Goal: Task Accomplishment & Management: Use online tool/utility

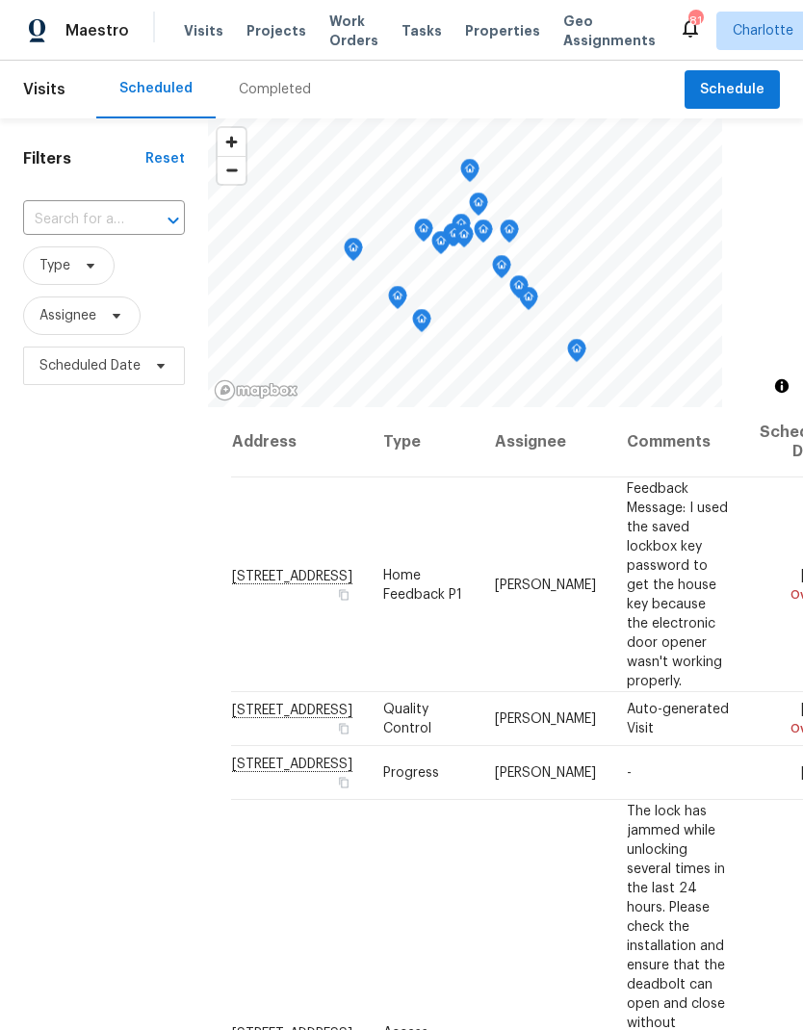
click at [273, 26] on span "Projects" at bounding box center [277, 30] width 60 height 19
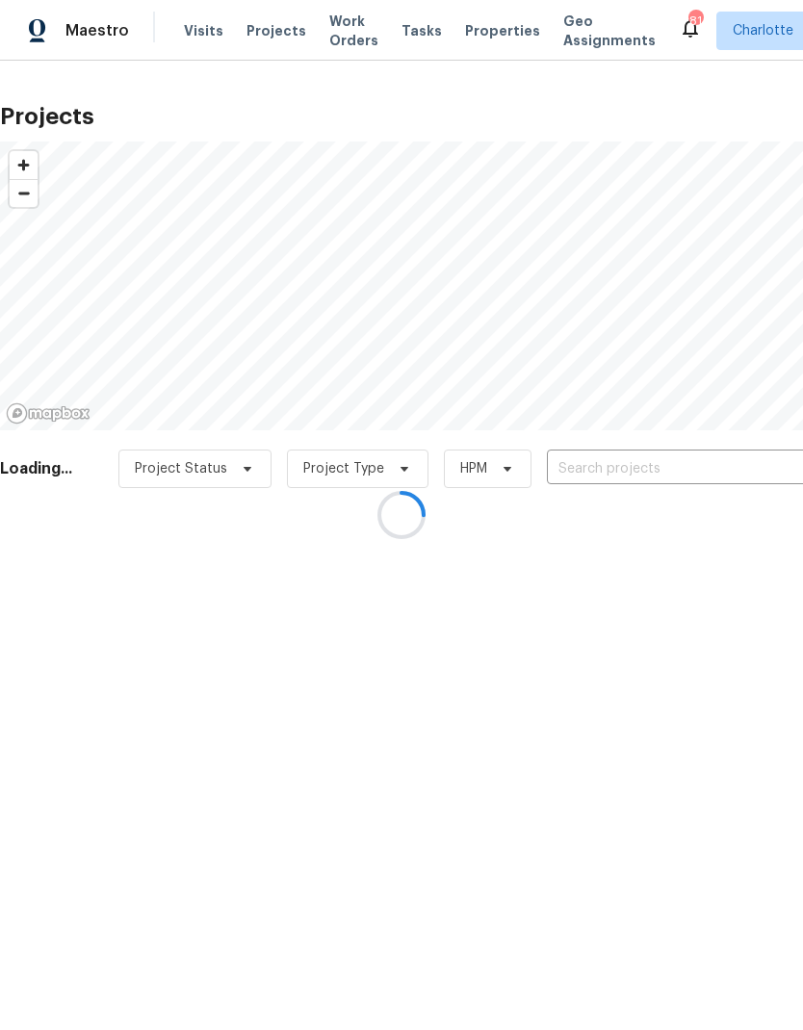
click at [658, 469] on div at bounding box center [401, 515] width 803 height 1030
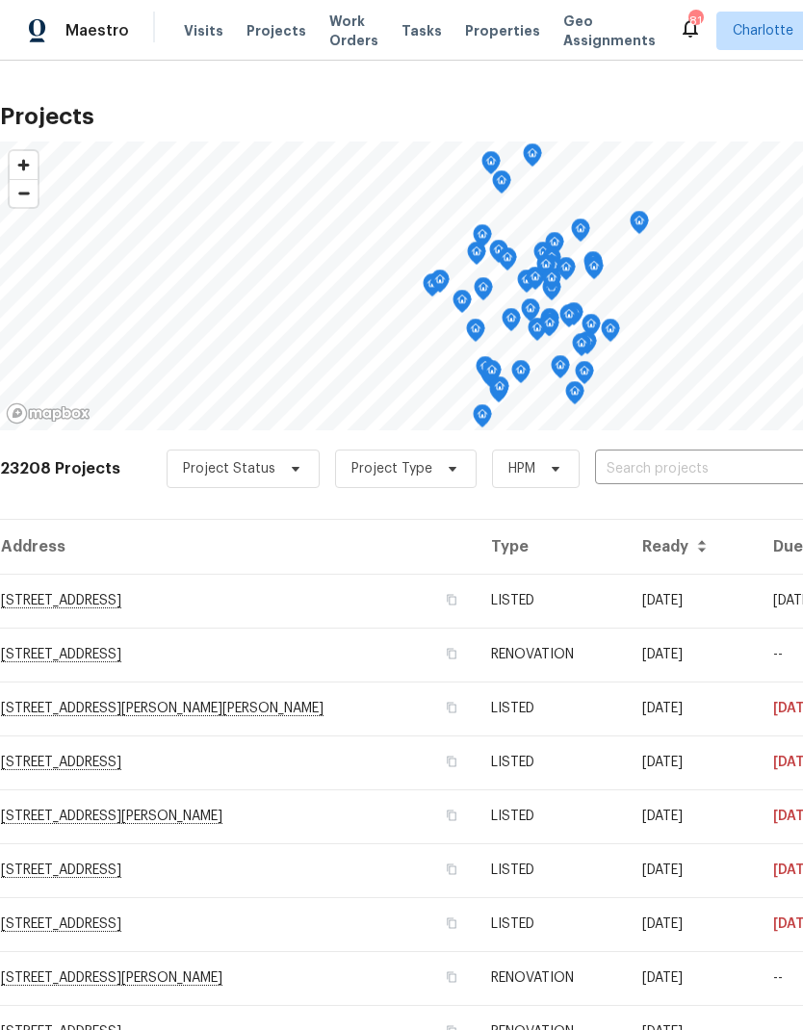
click at [642, 459] on input "text" at bounding box center [705, 470] width 221 height 30
type input "4936 sardis"
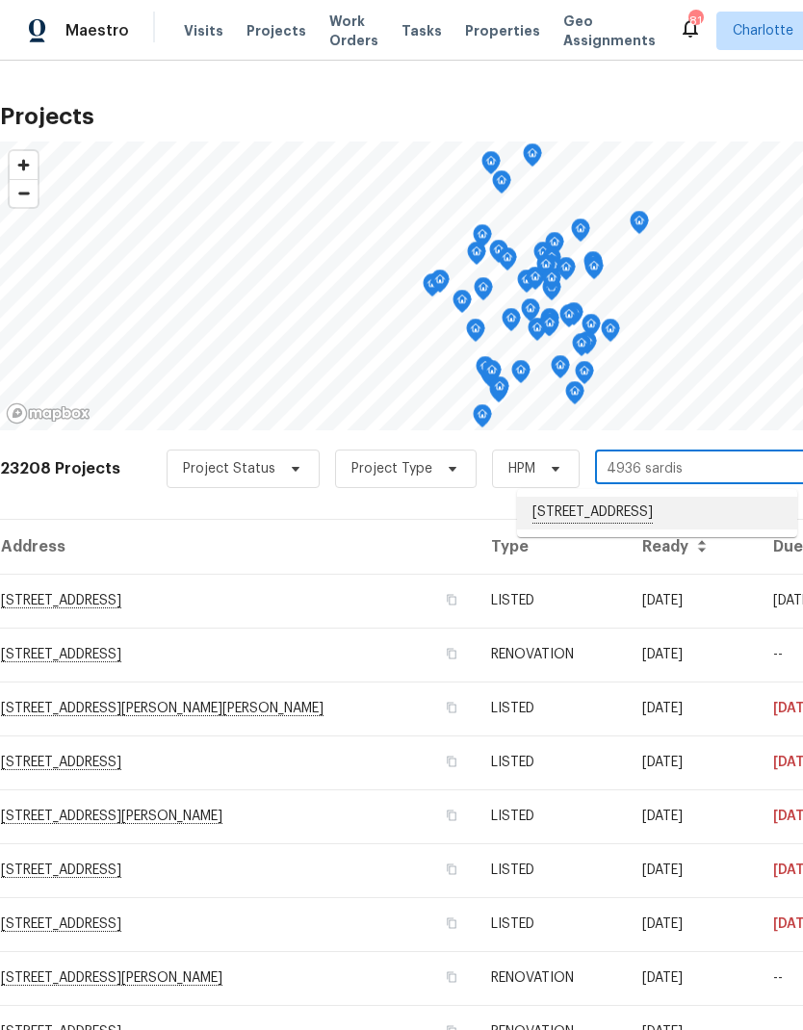
click at [561, 524] on li "[STREET_ADDRESS]" at bounding box center [657, 513] width 280 height 33
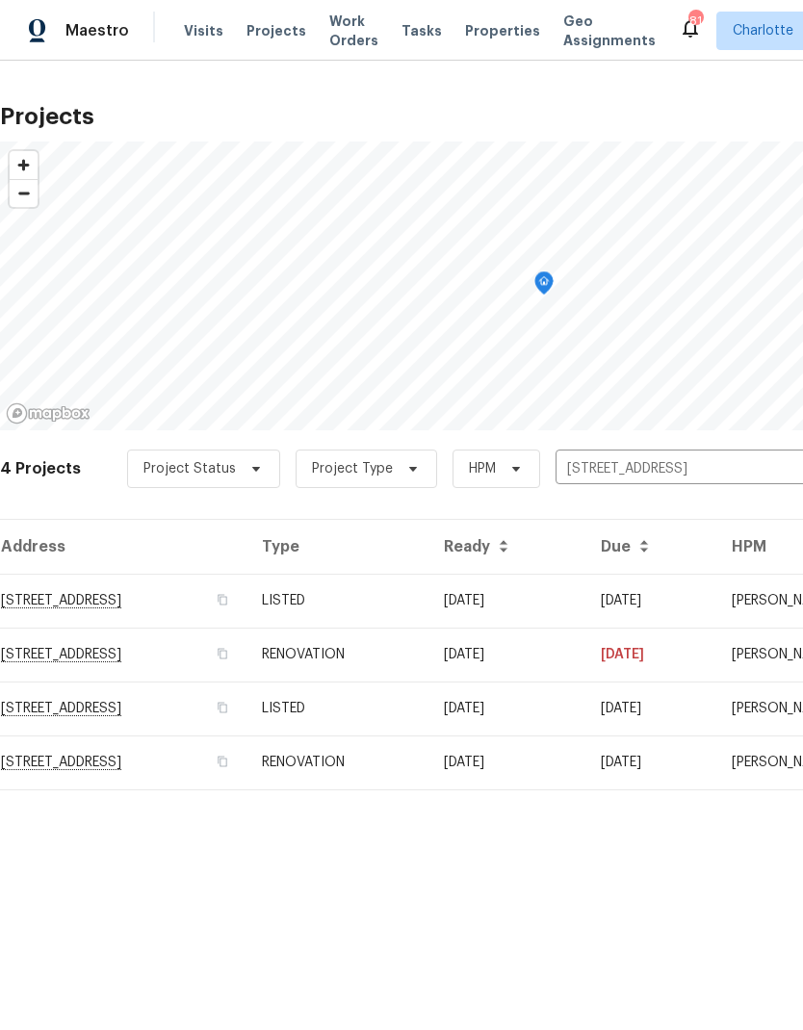
click at [212, 599] on td "[STREET_ADDRESS]" at bounding box center [123, 601] width 247 height 54
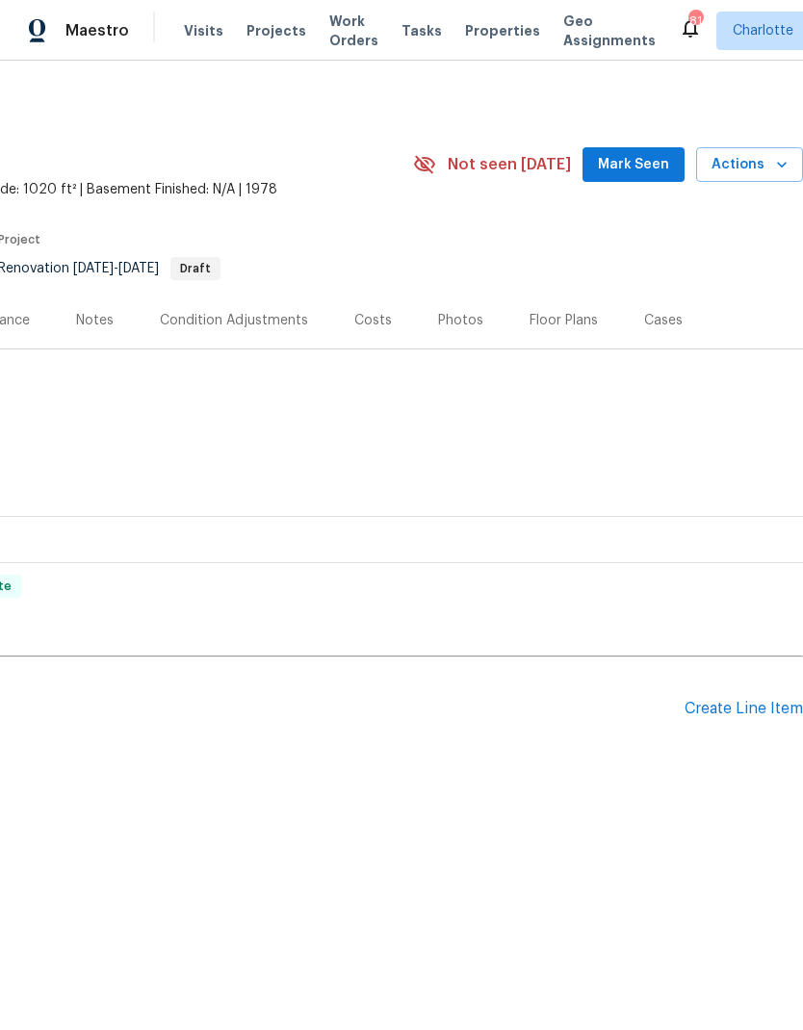
scroll to position [0, 285]
click at [763, 704] on div "Create Line Item" at bounding box center [744, 709] width 118 height 18
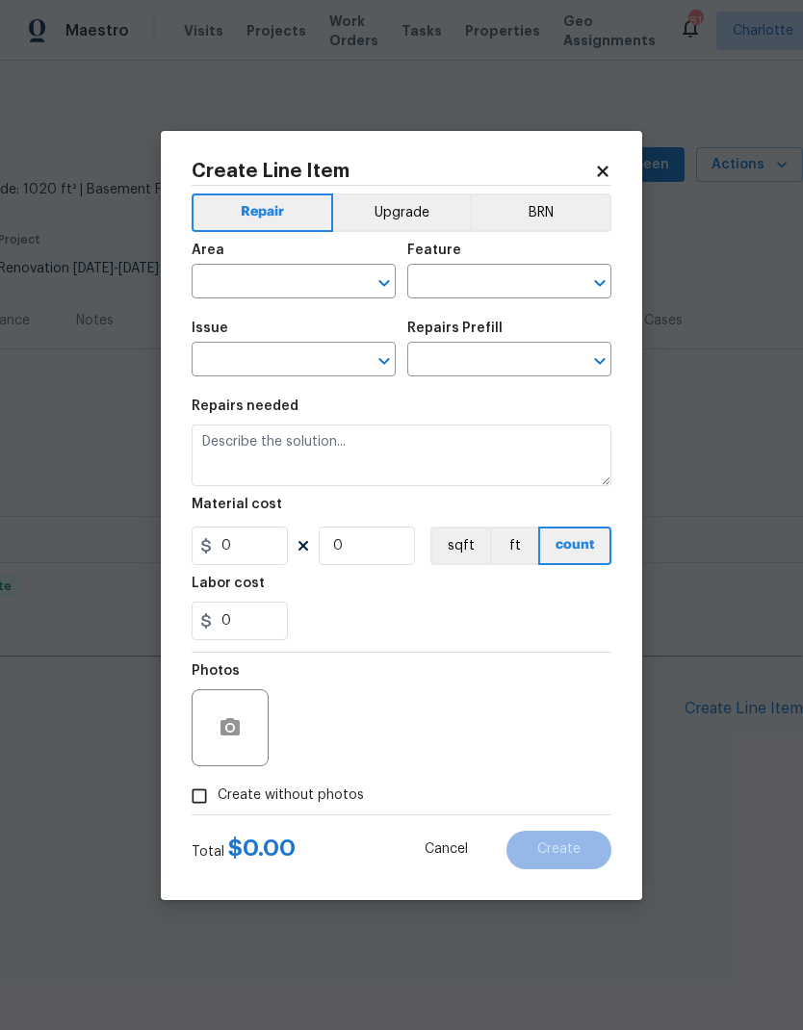
click at [325, 285] on input "text" at bounding box center [267, 284] width 150 height 30
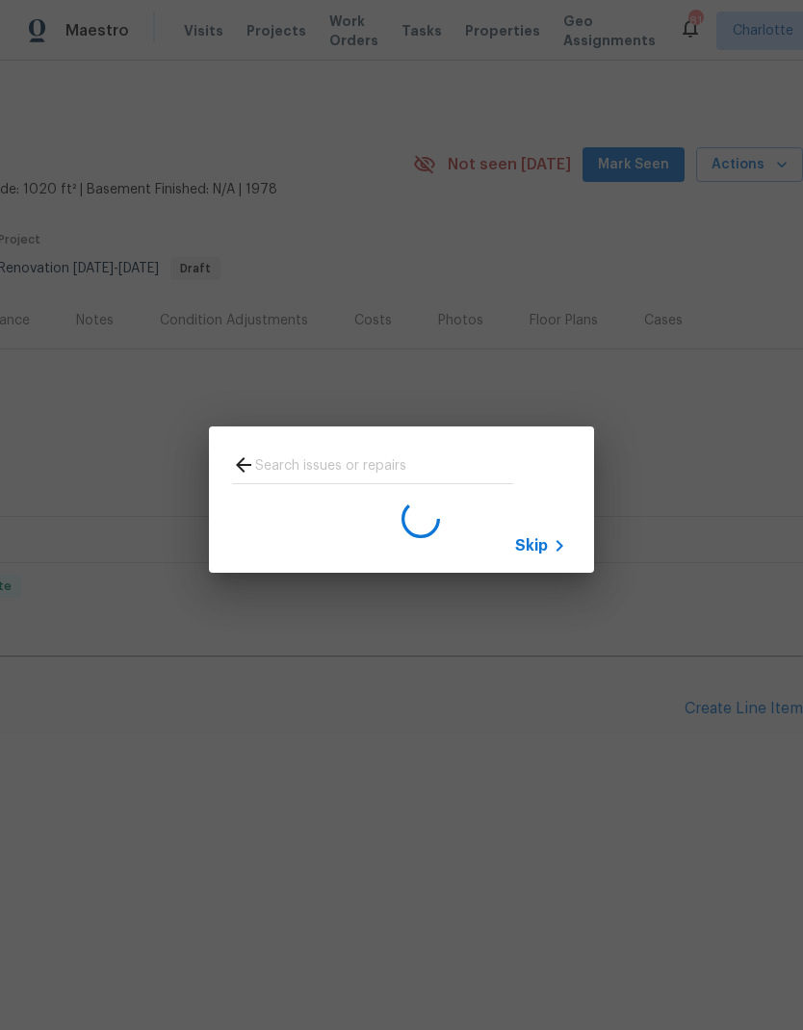
click at [248, 459] on icon at bounding box center [243, 465] width 23 height 23
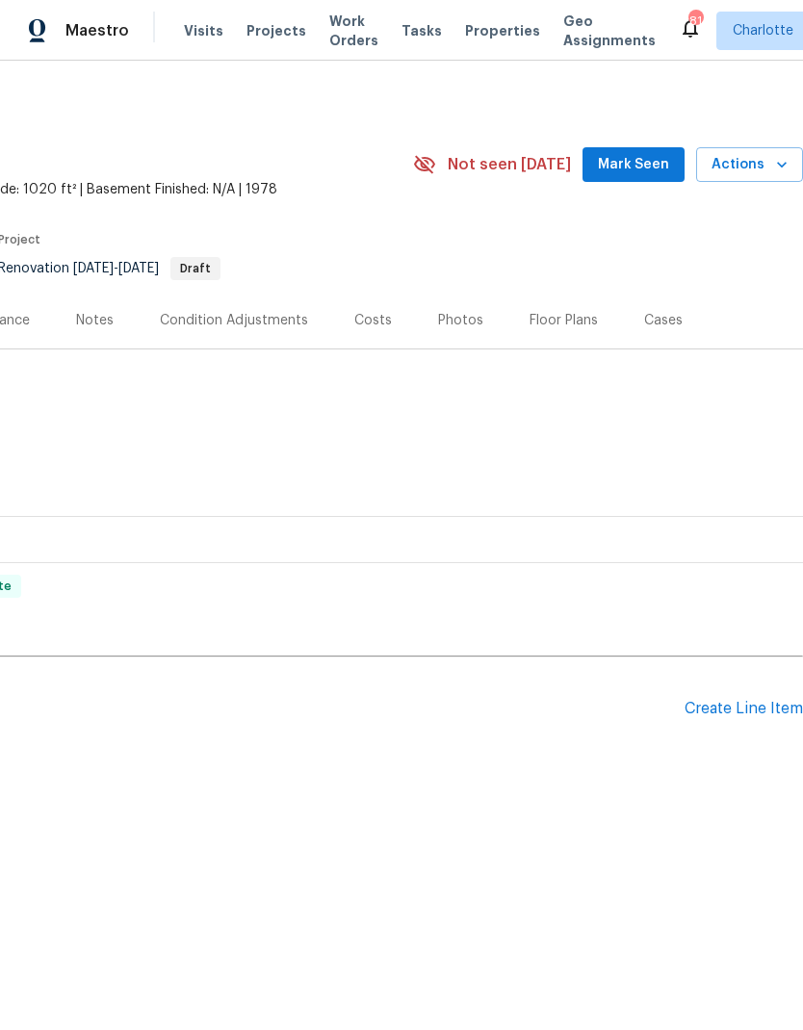
click at [780, 702] on div "Create Line Item" at bounding box center [744, 709] width 118 height 18
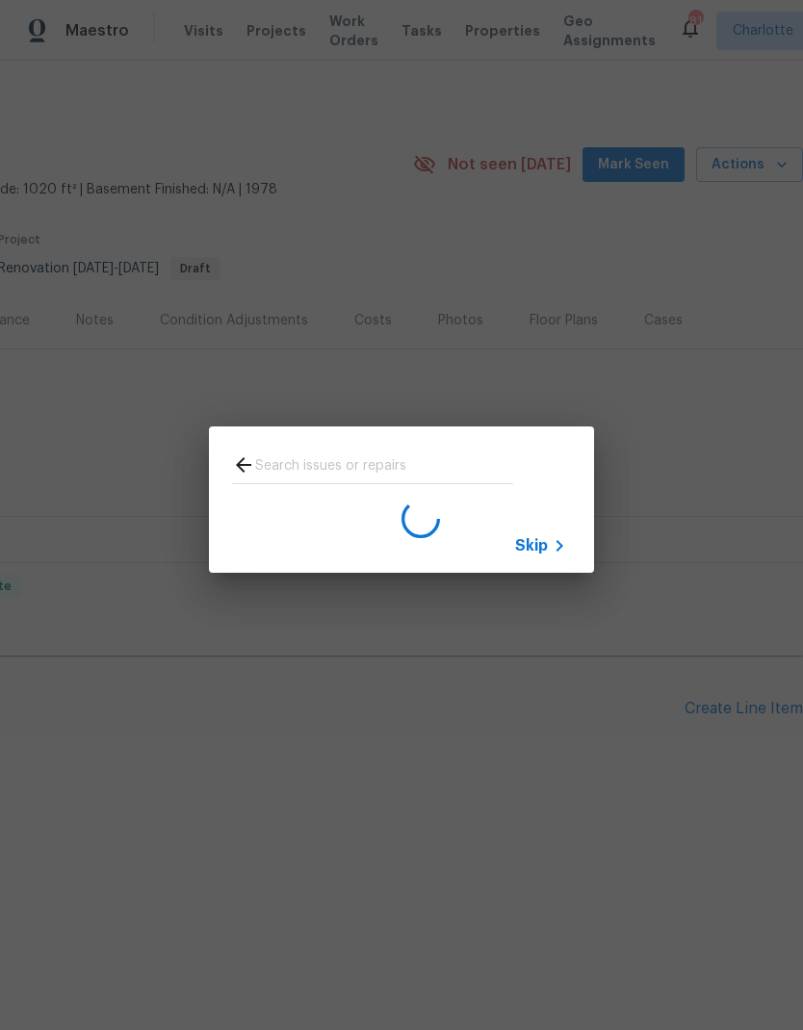
click at [547, 545] on span "Skip" at bounding box center [531, 545] width 33 height 19
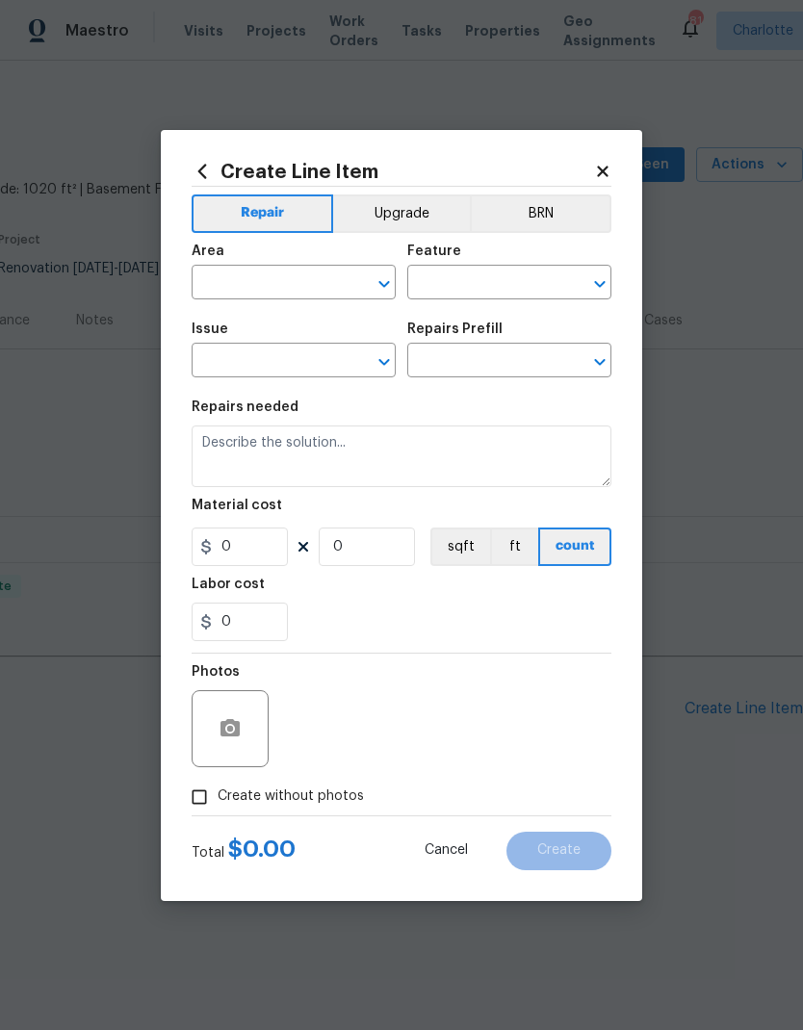
click at [306, 291] on input "text" at bounding box center [267, 285] width 150 height 30
click at [341, 363] on li "Exterior Overall" at bounding box center [294, 359] width 204 height 32
type input "Exterior Overall"
click at [501, 284] on input "text" at bounding box center [482, 285] width 150 height 30
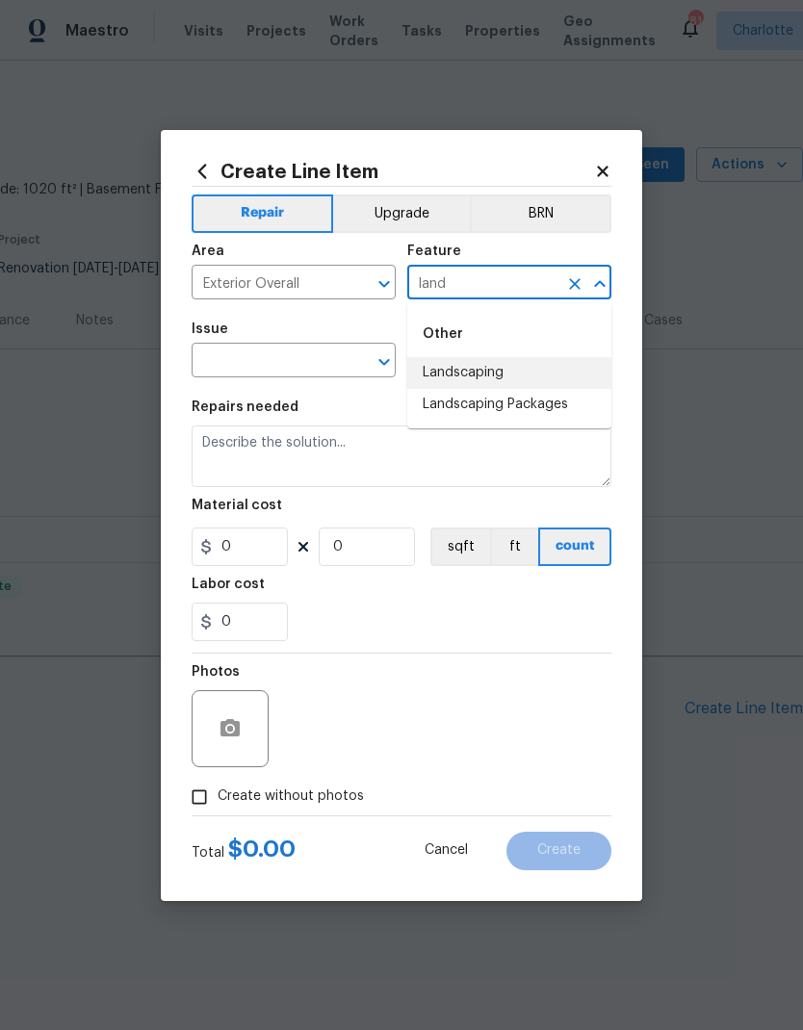
click at [492, 374] on li "Landscaping" at bounding box center [509, 373] width 204 height 32
type input "Landscaping"
click at [305, 371] on input "text" at bounding box center [267, 363] width 150 height 30
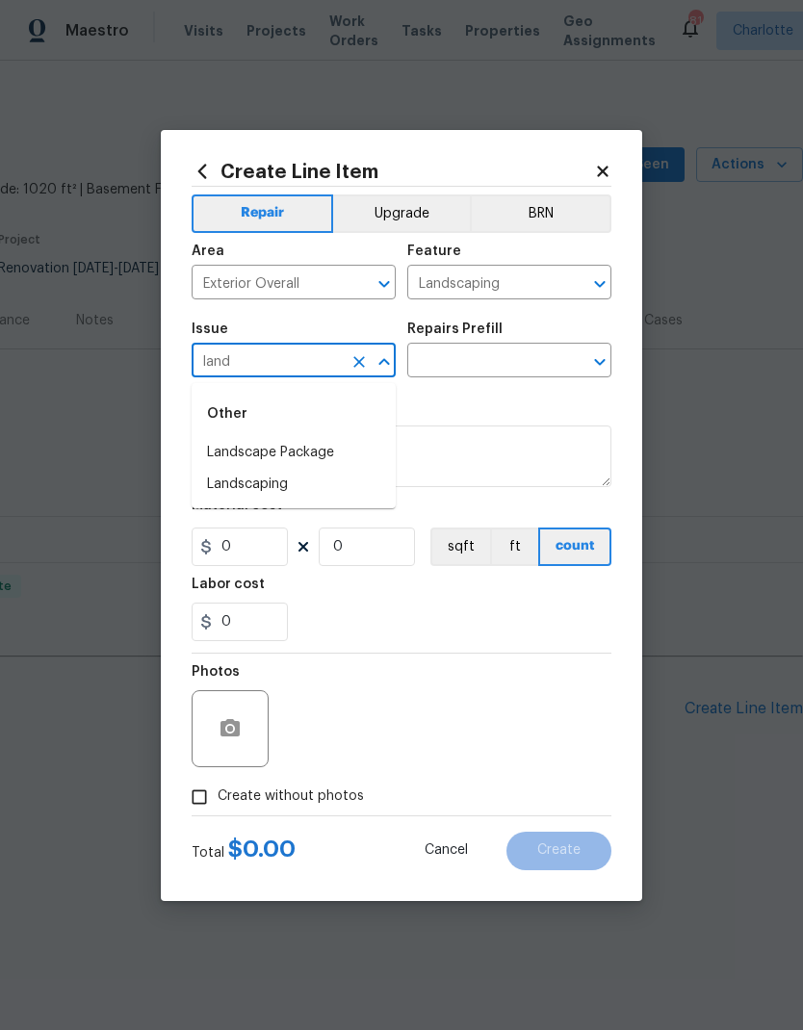
click at [306, 494] on li "Landscaping" at bounding box center [294, 485] width 204 height 32
type input "Landscaping"
click at [490, 368] on input "text" at bounding box center [482, 363] width 150 height 30
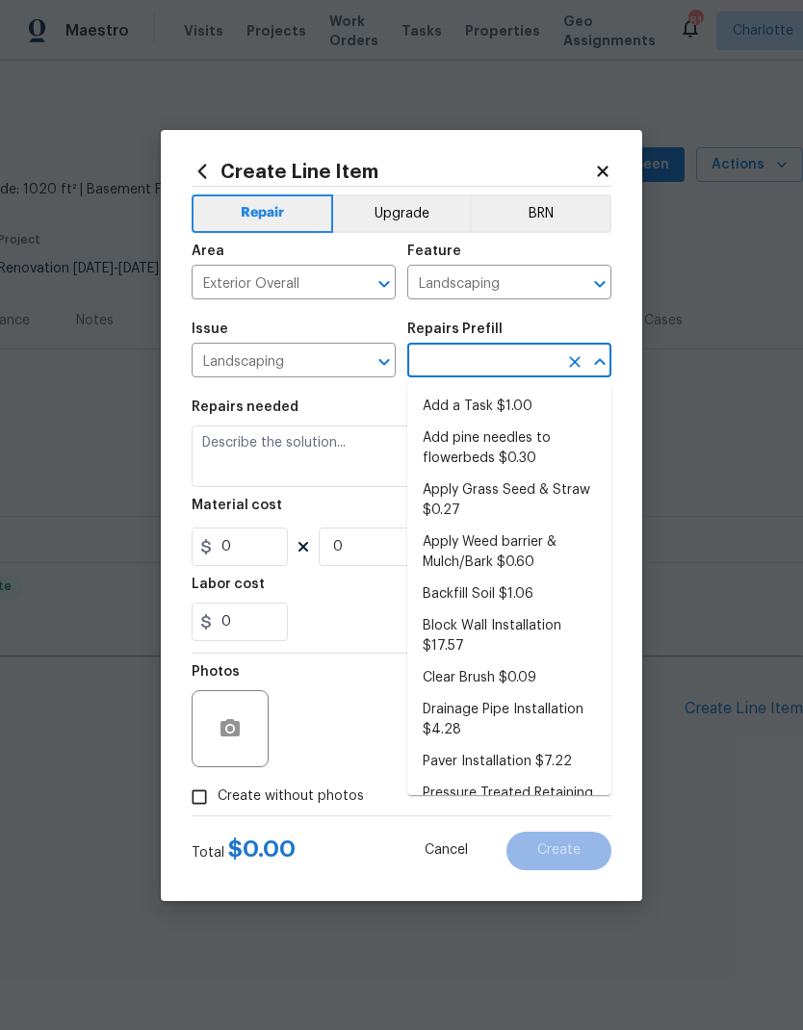
click at [557, 402] on li "Add a Task $1.00" at bounding box center [509, 407] width 204 height 32
type input "Add a Task $1.00"
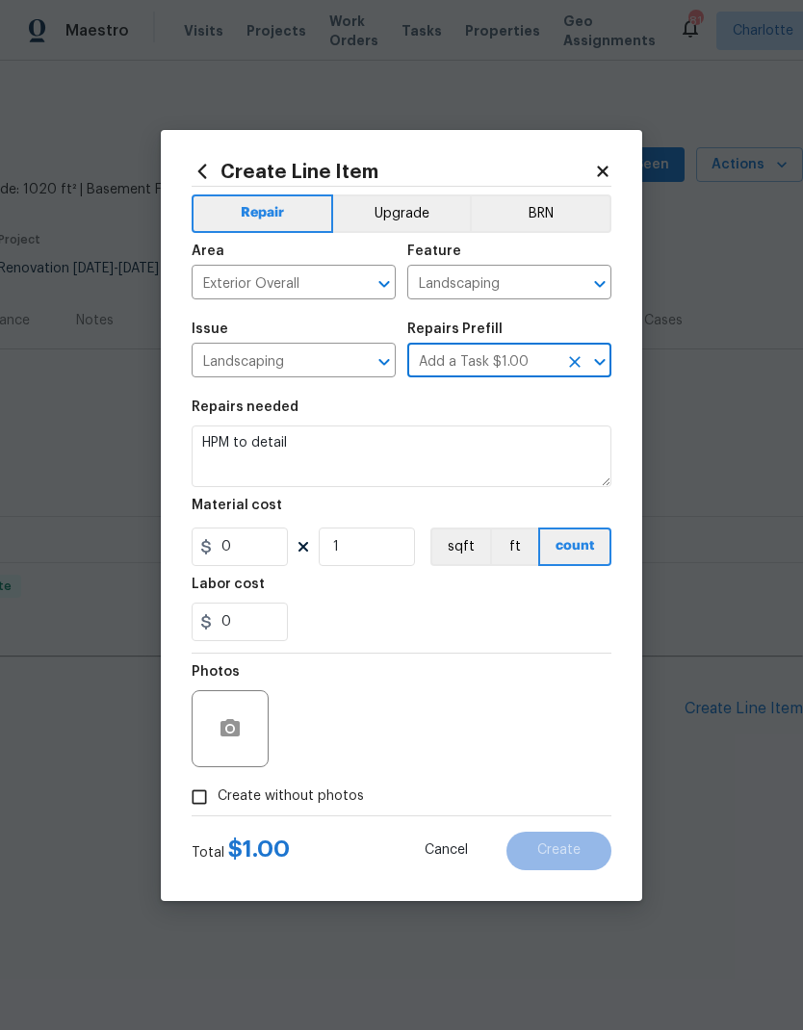
type textarea "HPM to detail"
type input "1"
click at [256, 462] on textarea "HPM to detail" at bounding box center [402, 457] width 420 height 62
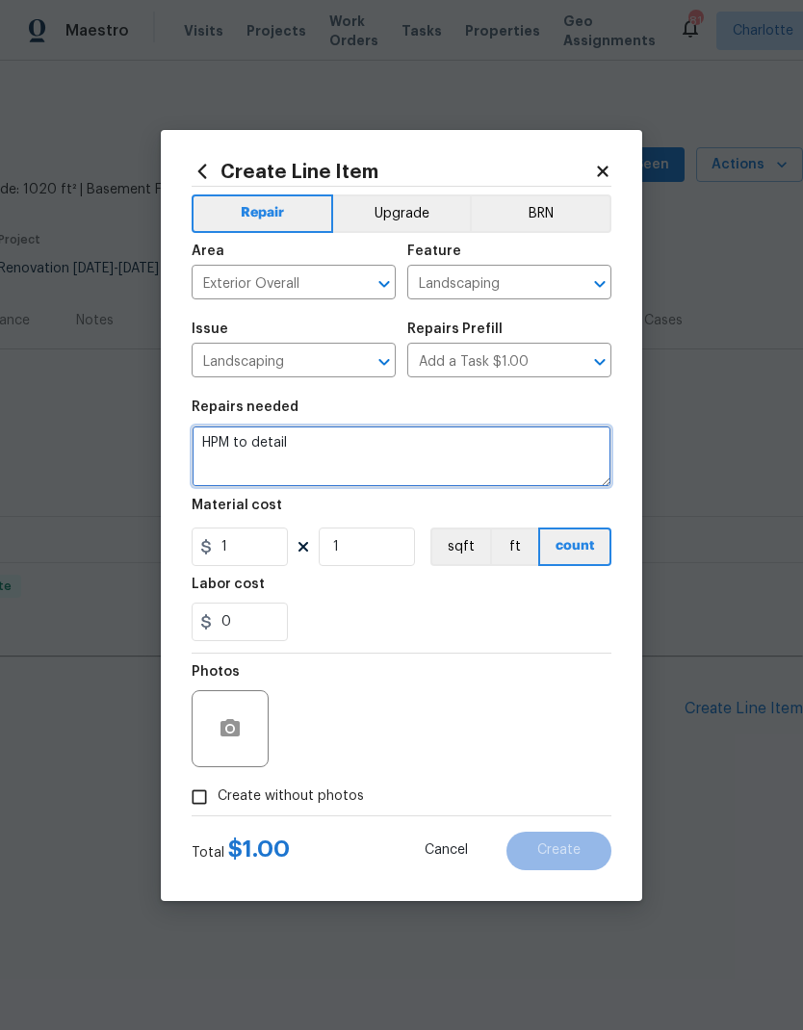
click at [222, 444] on textarea "HPM to detail" at bounding box center [402, 457] width 420 height 62
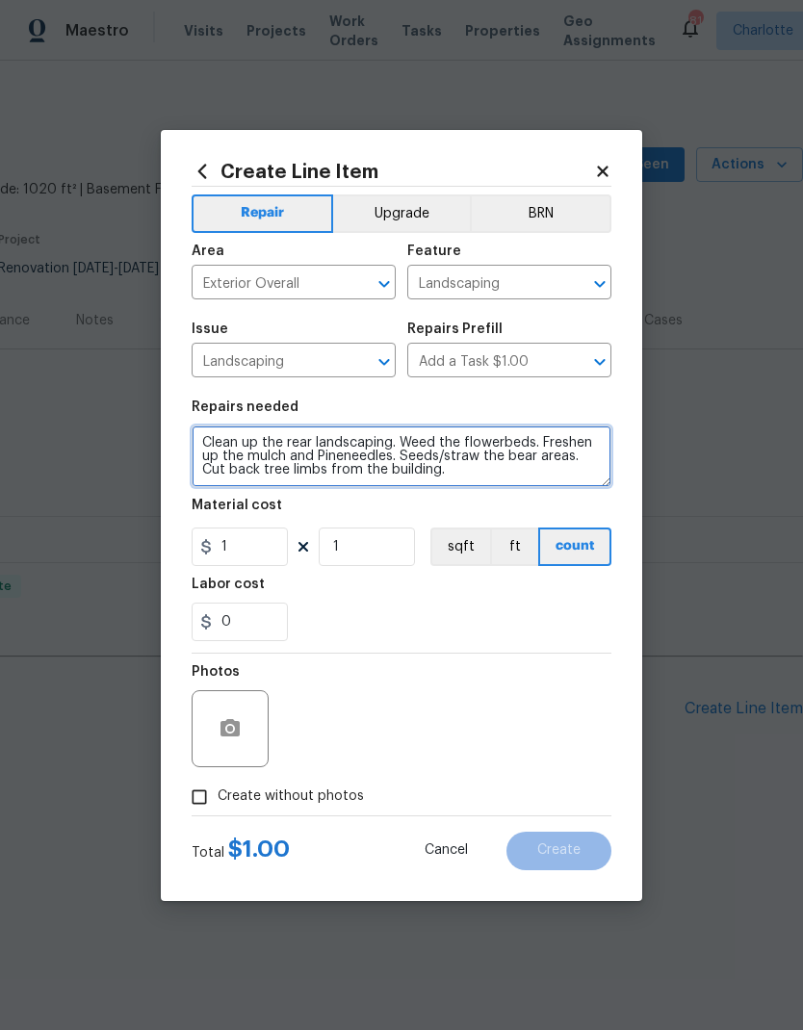
click at [357, 455] on textarea "Clean up the rear landscaping. Weed the flowerbeds. Freshen up the mulch and Pi…" at bounding box center [402, 457] width 420 height 62
click at [351, 464] on textarea "Clean up the rear landscaping. Weed the flowerbeds. Freshen up the mulch and Pi…" at bounding box center [402, 457] width 420 height 62
click at [461, 439] on textarea "Clean up the rear landscaping. Weed the flowerbeds. Freshen up the mulch and Pi…" at bounding box center [402, 457] width 420 height 62
click at [364, 457] on textarea "Clean up the rear landscaping. Weed the flowerbeds. Freshen up the mulch and Pi…" at bounding box center [402, 457] width 420 height 62
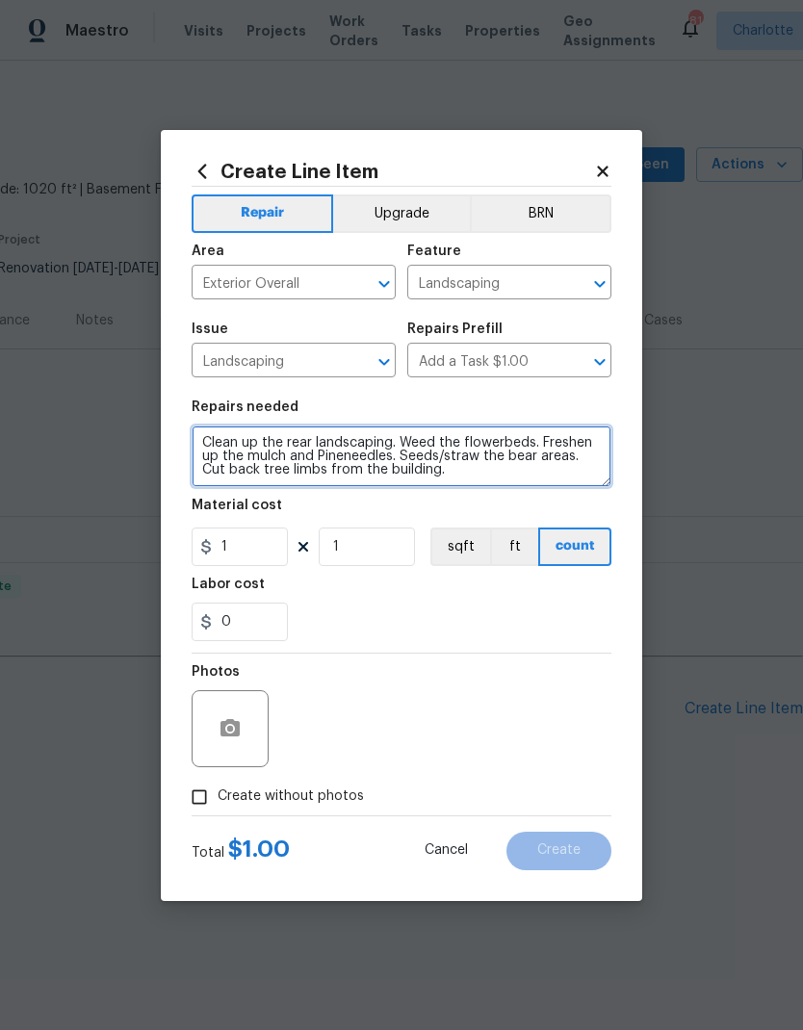
click at [352, 457] on textarea "Clean up the rear landscaping. Weed the flowerbeds. Freshen up the mulch and Pi…" at bounding box center [402, 457] width 420 height 62
click at [351, 457] on textarea "Clean up the rear landscaping. Weed the flowerbeds. Freshen up the mulch and Pi…" at bounding box center [402, 457] width 420 height 62
click at [440, 451] on textarea "Clean up the rear landscaping. Weed the flowerbeds. Freshen up the mulch and pi…" at bounding box center [402, 457] width 420 height 62
click at [509, 450] on textarea "Clean up the rear landscaping. Weed the flowerbeds. Freshen up the mulch and pi…" at bounding box center [402, 457] width 420 height 62
click at [440, 451] on textarea "Clean up the rear landscaping. Weed the flowerbeds. Freshen up the mulch and pi…" at bounding box center [402, 457] width 420 height 62
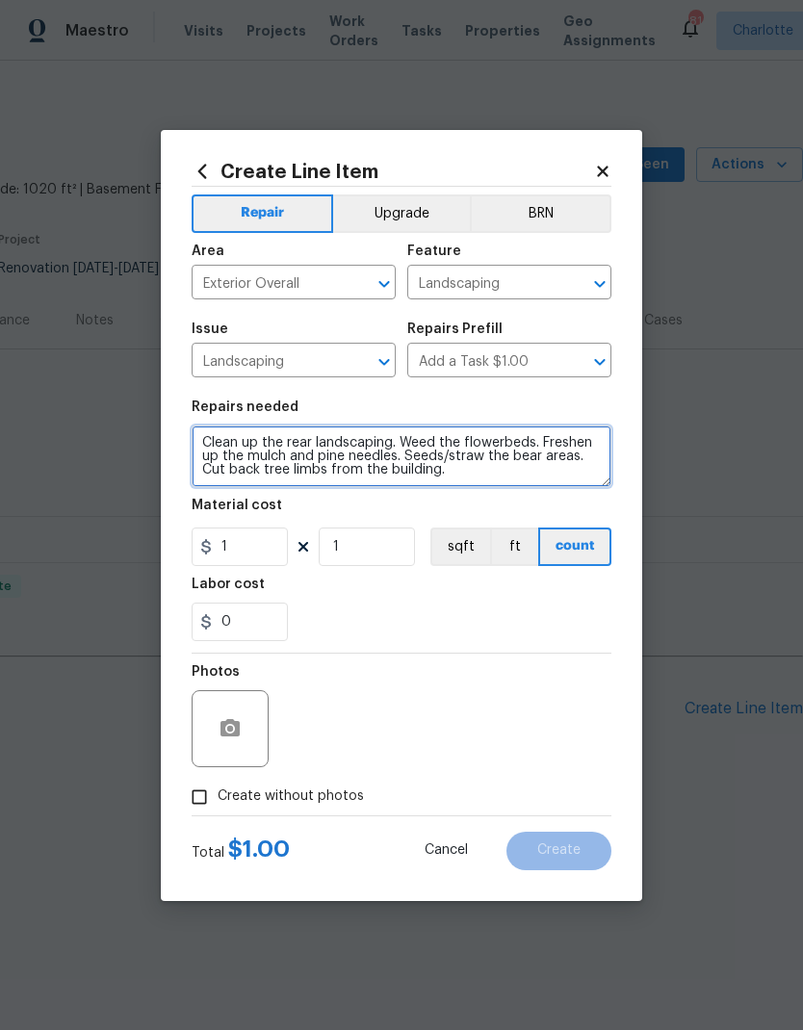
click at [519, 458] on textarea "Clean up the rear landscaping. Weed the flowerbeds. Freshen up the mulch and pi…" at bounding box center [402, 457] width 420 height 62
click at [437, 465] on textarea "Clean up the rear landscaping. Weed the flowerbeds. Freshen up the mulch and pi…" at bounding box center [402, 457] width 420 height 62
click at [440, 451] on textarea "Clean up the rear landscaping. Weed the flowerbeds. Freshen up the mulch and pi…" at bounding box center [402, 457] width 420 height 62
click at [508, 456] on textarea "Clean up the rear landscaping. Weed the flowerbeds. Freshen up the mulch and pi…" at bounding box center [402, 457] width 420 height 62
click at [584, 454] on textarea "Clean up the rear landscaping. Weed the flowerbeds. Freshen up the mulch and pi…" at bounding box center [402, 457] width 420 height 62
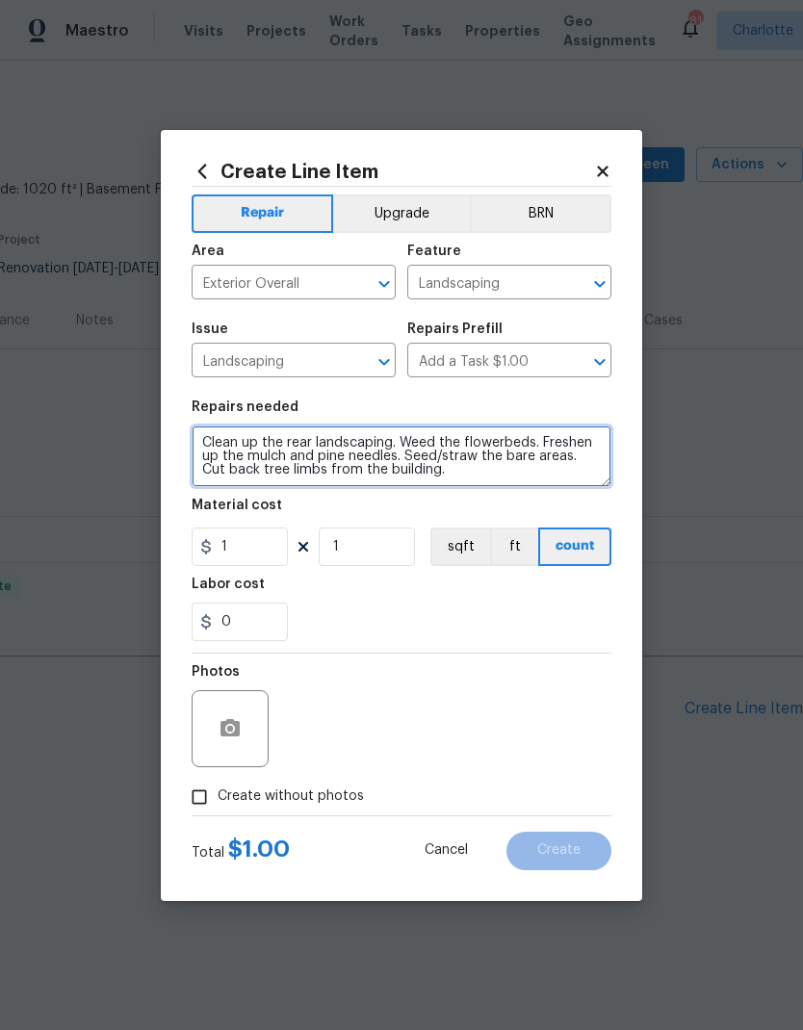
click at [590, 456] on textarea "Clean up the rear landscaping. Weed the flowerbeds. Freshen up the mulch and pi…" at bounding box center [402, 457] width 420 height 62
click at [204, 468] on textarea "Clean up the rear landscaping. Weed the flowerbeds. Freshen up the mulch and pi…" at bounding box center [402, 457] width 420 height 62
click at [299, 467] on textarea "Clean up the rear landscaping. Weed the flowerbeds. Freshen up the mulch and pi…" at bounding box center [402, 457] width 420 height 62
type textarea "Clean up the rear landscaping. Weed the flowerbeds. Freshen up the mulch and pi…"
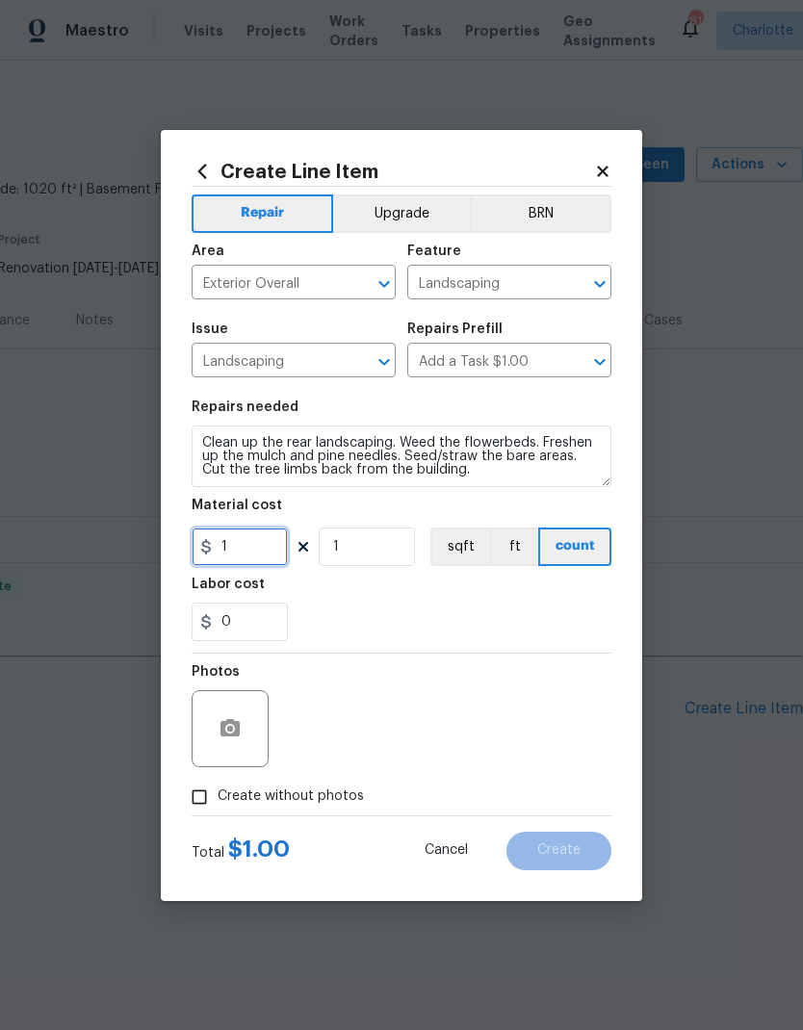
click at [259, 558] on input "1" at bounding box center [240, 547] width 96 height 39
type input "300"
click at [244, 739] on button "button" at bounding box center [230, 729] width 46 height 46
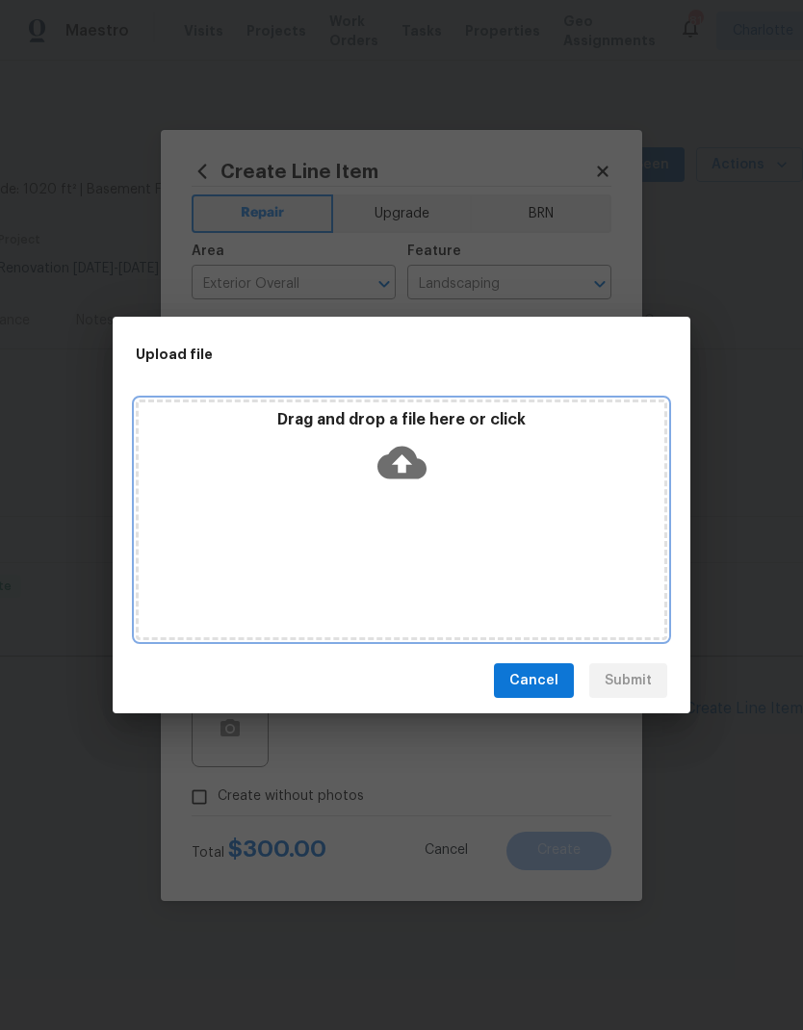
click at [422, 450] on icon at bounding box center [401, 462] width 49 height 49
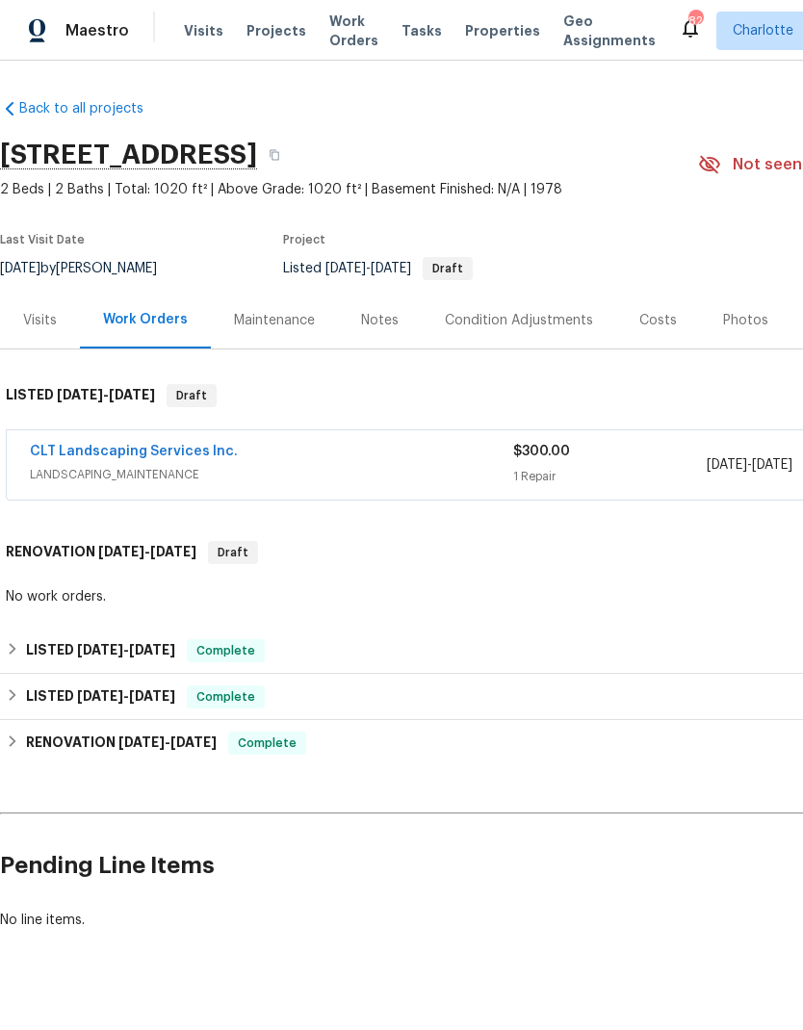
click at [193, 456] on link "CLT Landscaping Services Inc." at bounding box center [134, 451] width 208 height 13
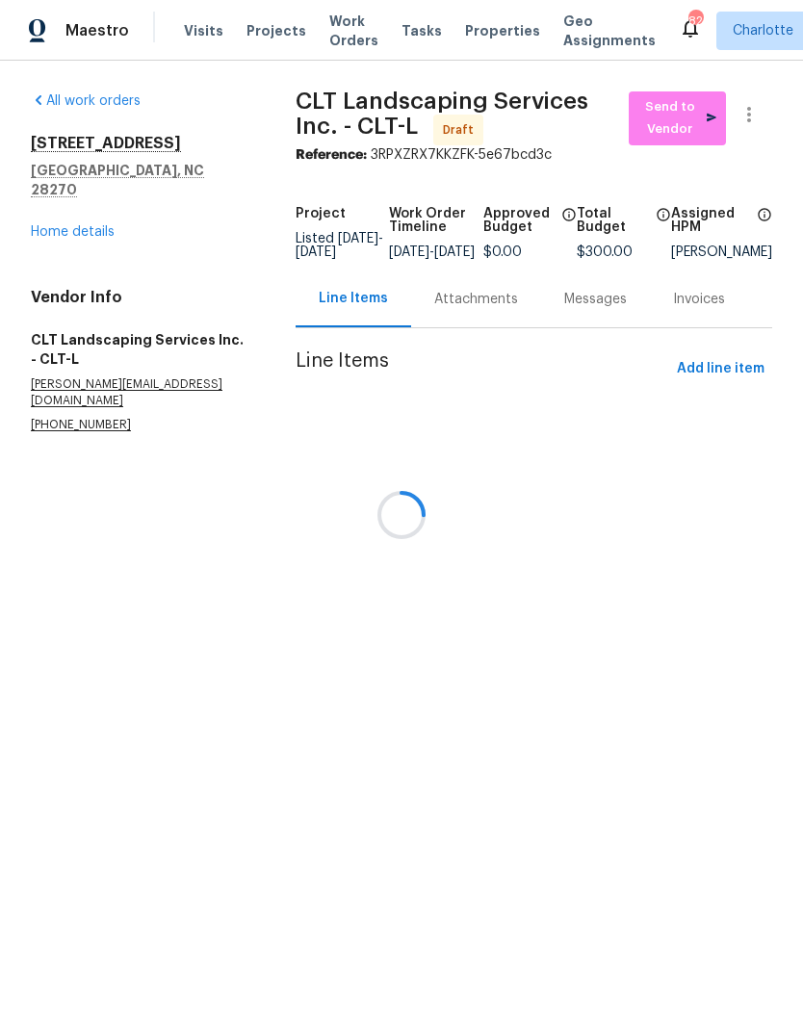
click at [595, 304] on div at bounding box center [401, 515] width 803 height 1030
click at [585, 311] on div at bounding box center [401, 515] width 803 height 1030
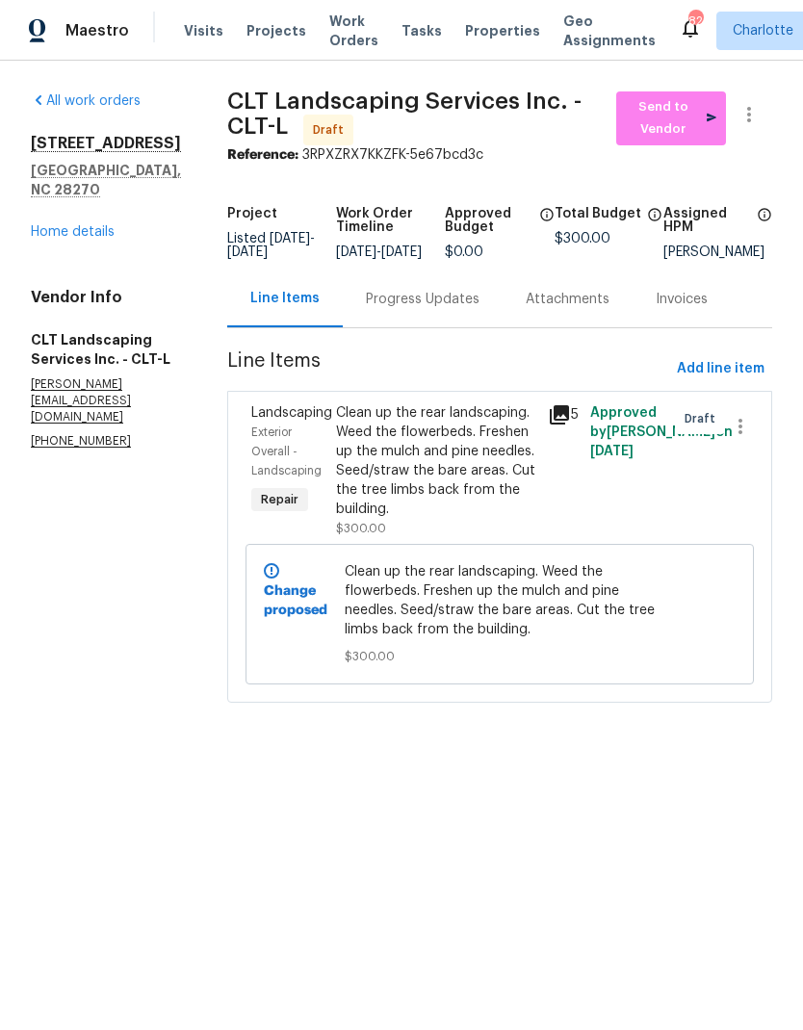
click at [111, 226] on link "Home details" at bounding box center [73, 231] width 84 height 13
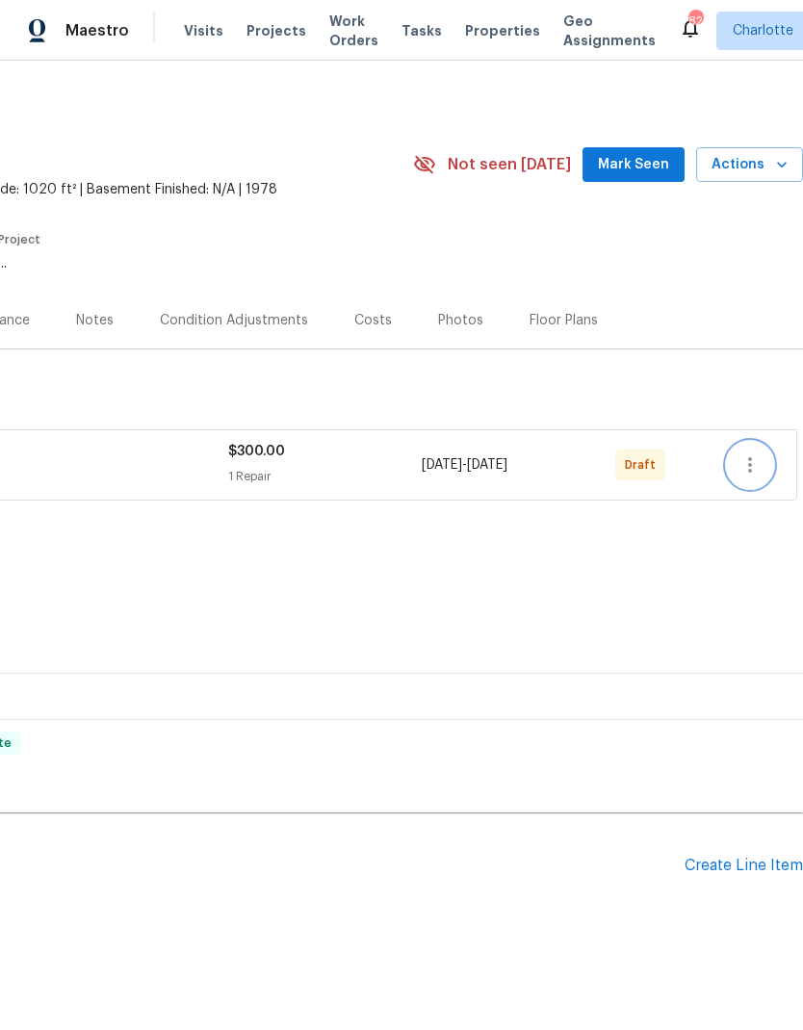
click at [747, 467] on icon "button" at bounding box center [750, 465] width 23 height 23
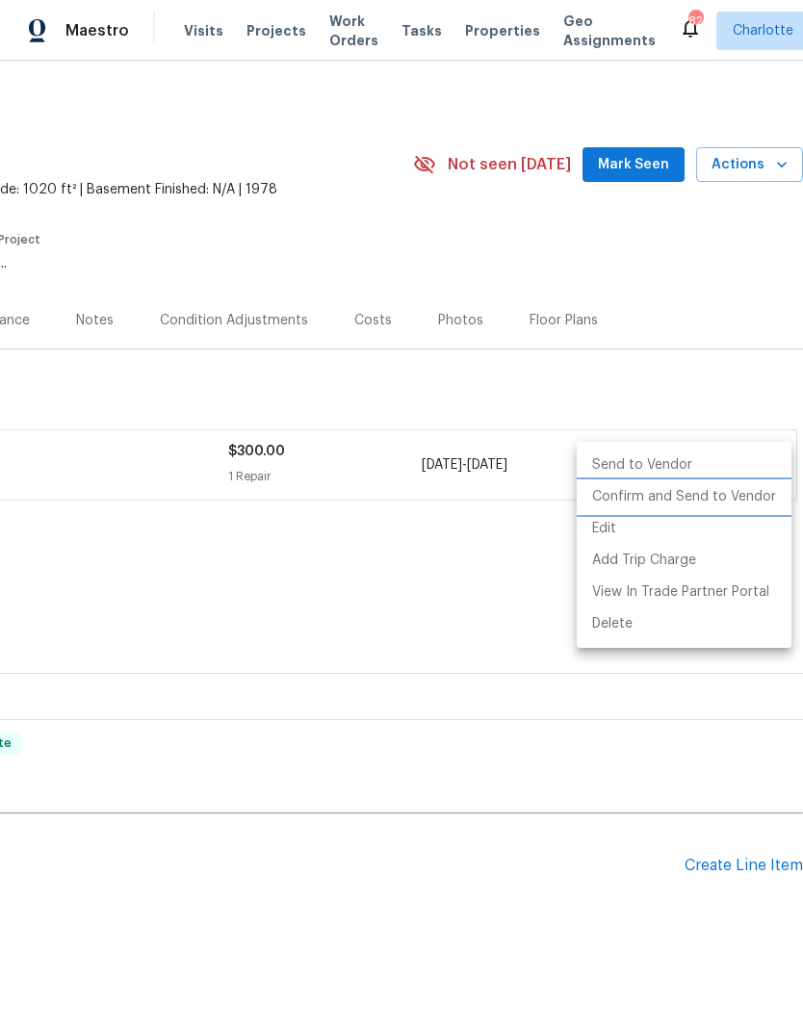
click at [735, 507] on li "Confirm and Send to Vendor" at bounding box center [684, 497] width 215 height 32
click at [572, 907] on div at bounding box center [401, 515] width 803 height 1030
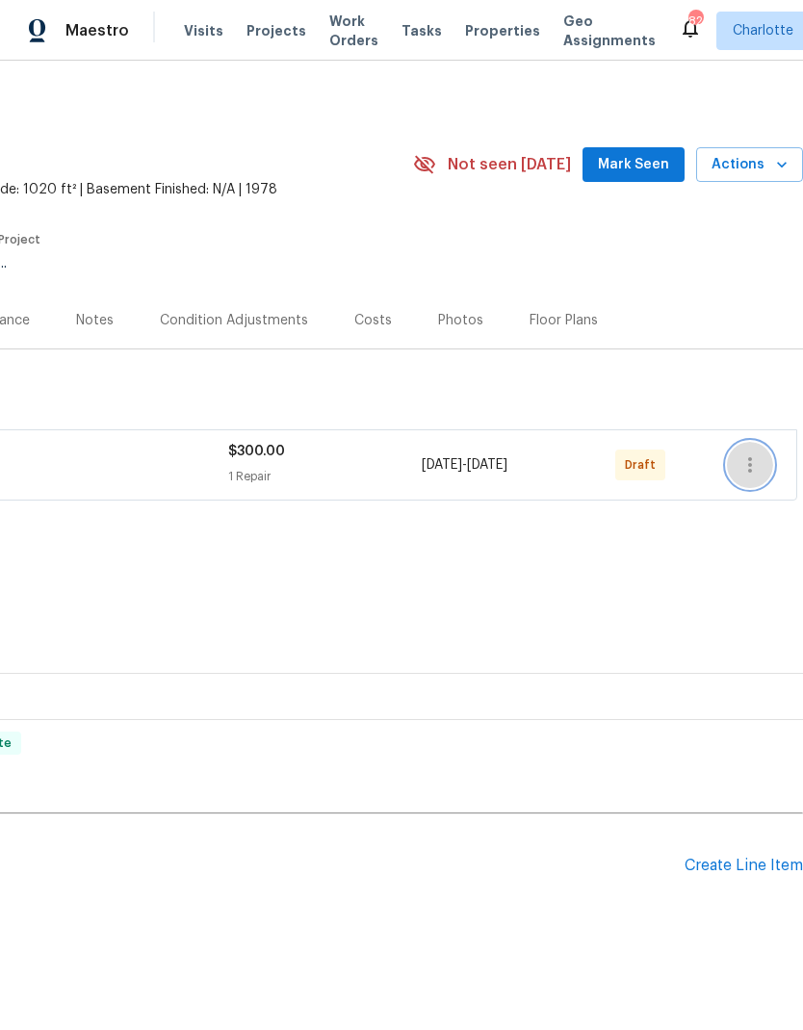
click at [756, 469] on icon "button" at bounding box center [750, 465] width 23 height 23
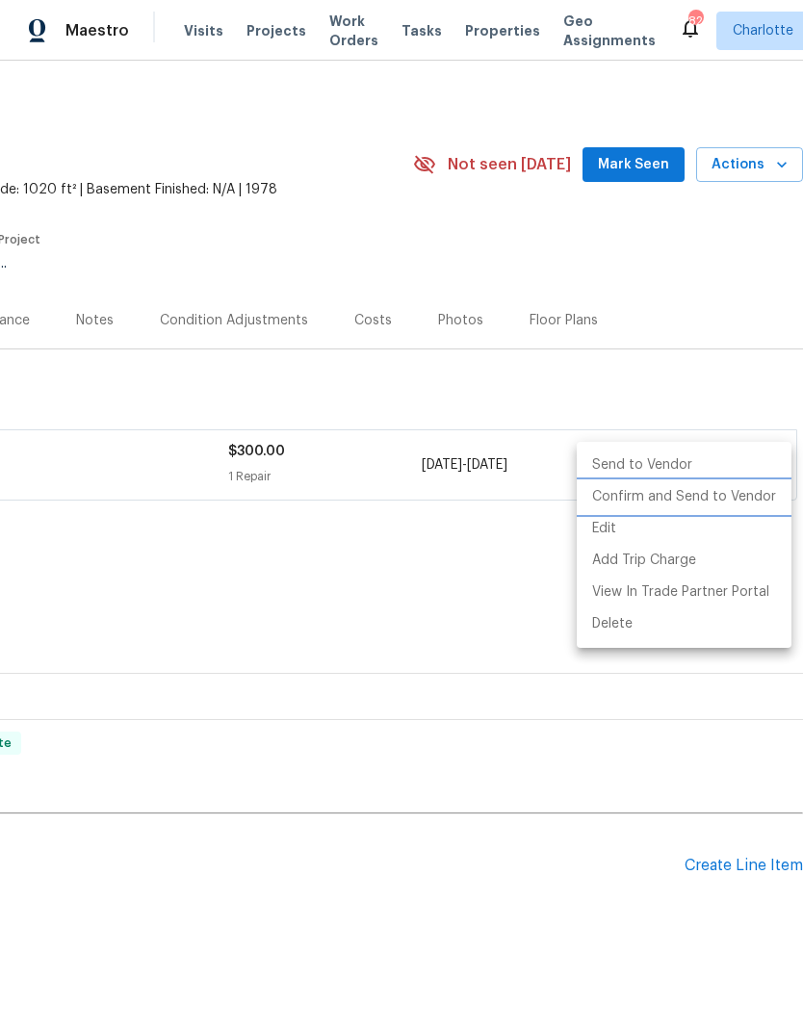
click at [757, 494] on li "Confirm and Send to Vendor" at bounding box center [684, 497] width 215 height 32
click at [679, 852] on div at bounding box center [401, 515] width 803 height 1030
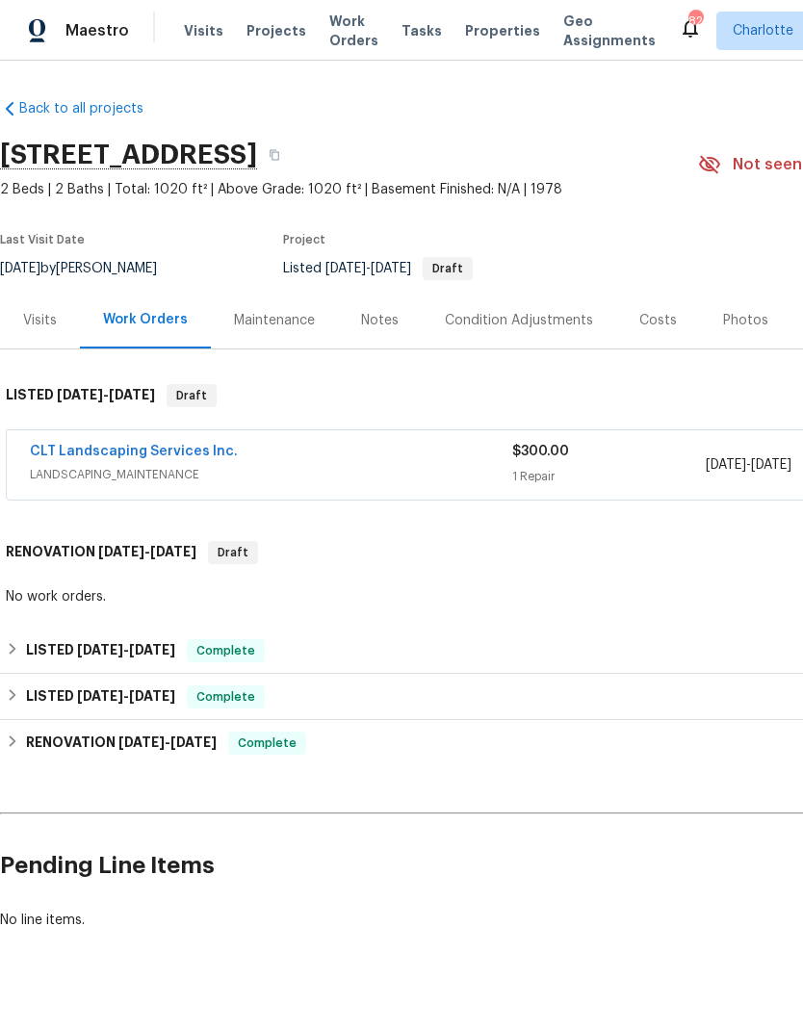
scroll to position [0, 0]
click at [66, 471] on span "LANDSCAPING_MAINTENANCE" at bounding box center [271, 474] width 482 height 19
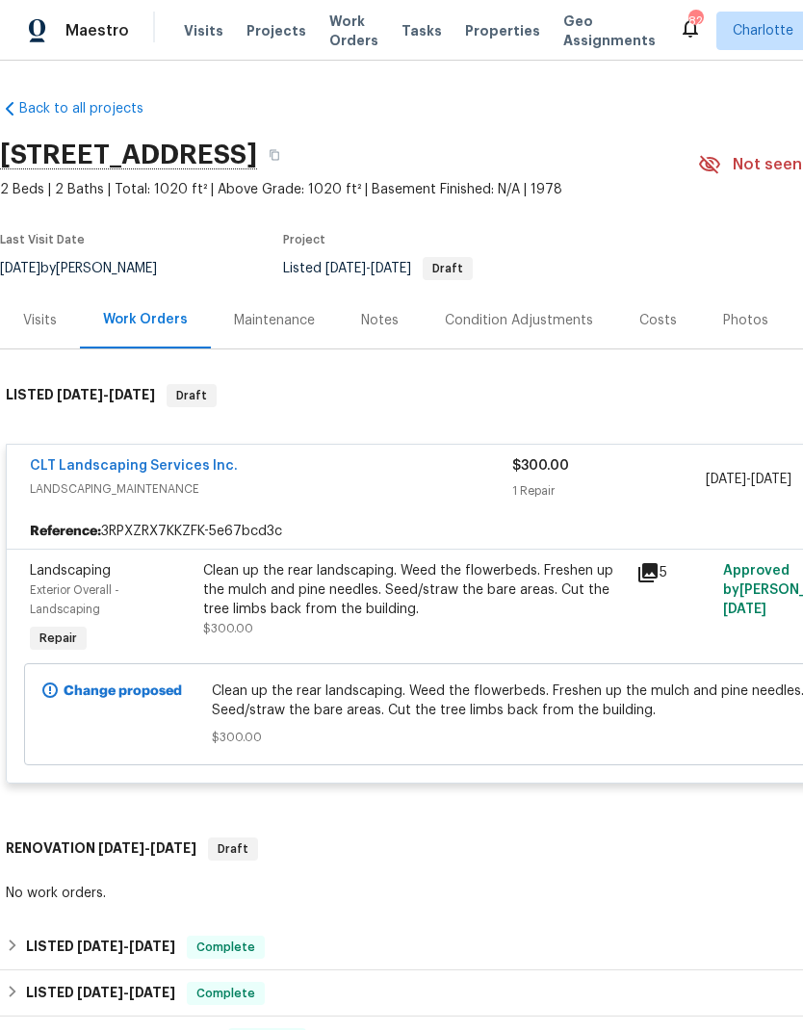
click at [65, 471] on link "CLT Landscaping Services Inc." at bounding box center [134, 465] width 208 height 13
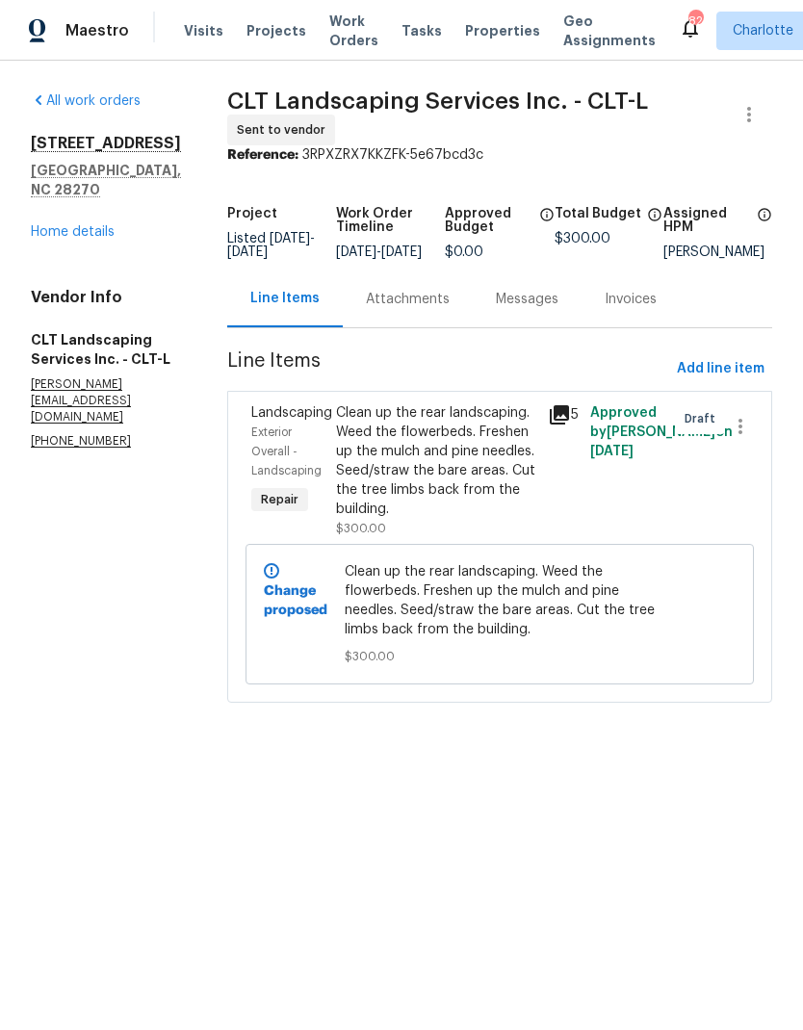
click at [532, 309] on div "Messages" at bounding box center [527, 299] width 63 height 19
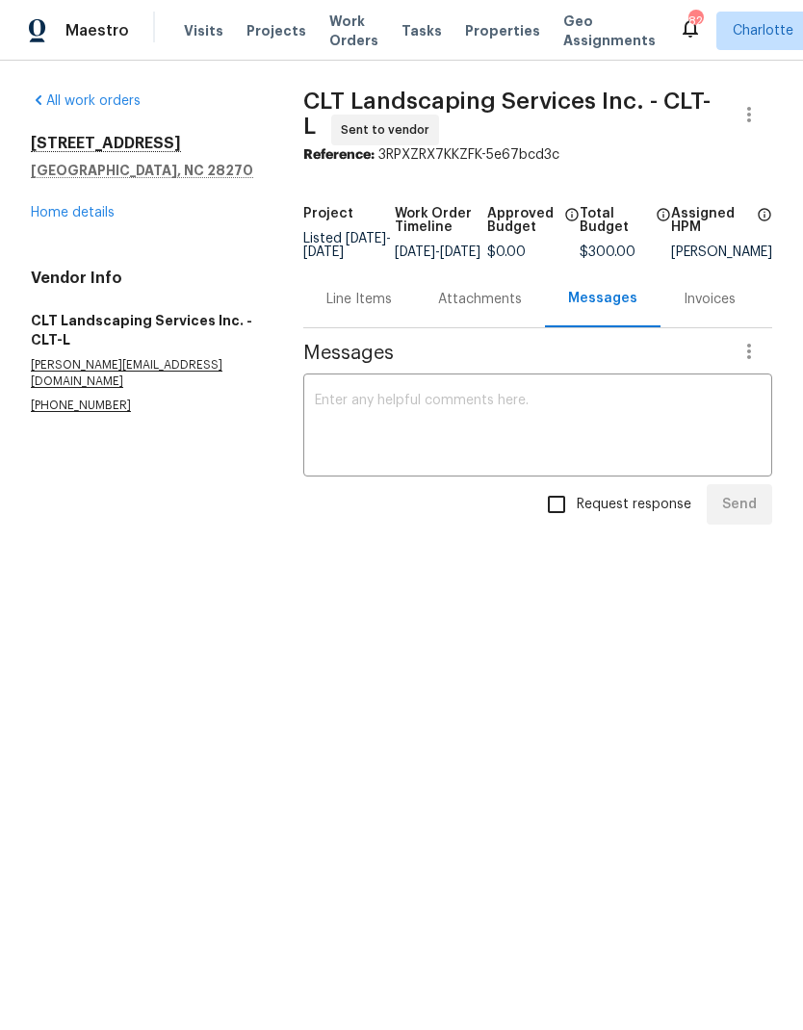
click at [488, 422] on textarea at bounding box center [538, 427] width 446 height 67
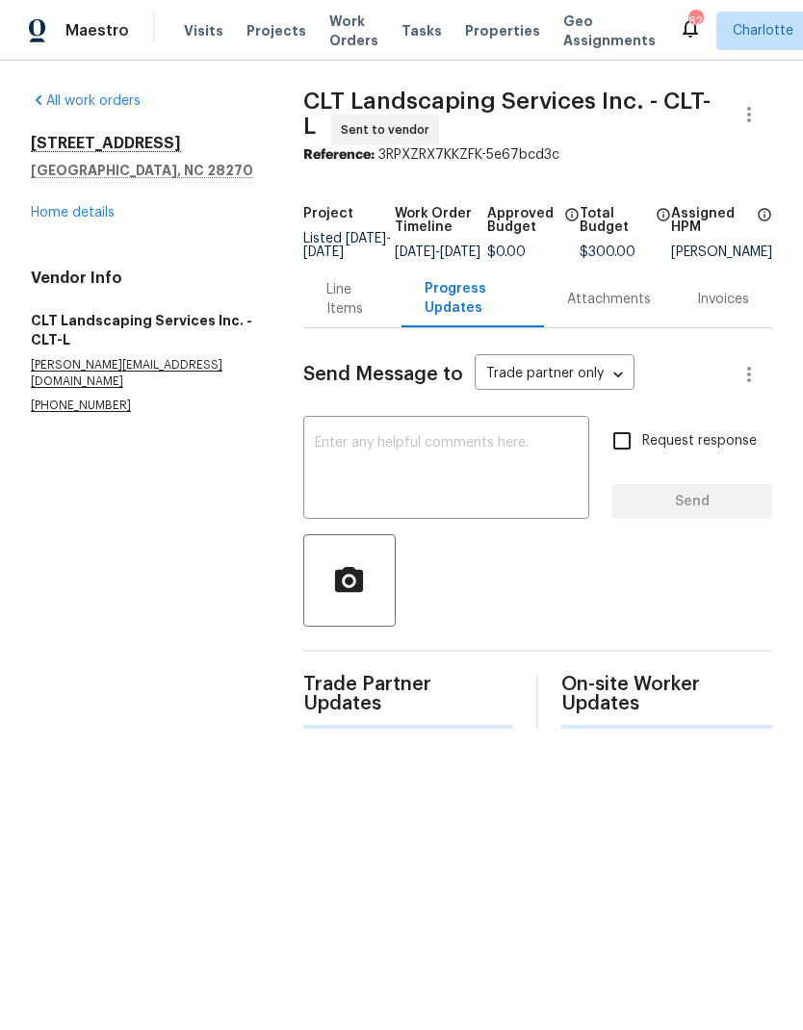
click at [486, 486] on textarea at bounding box center [446, 469] width 263 height 67
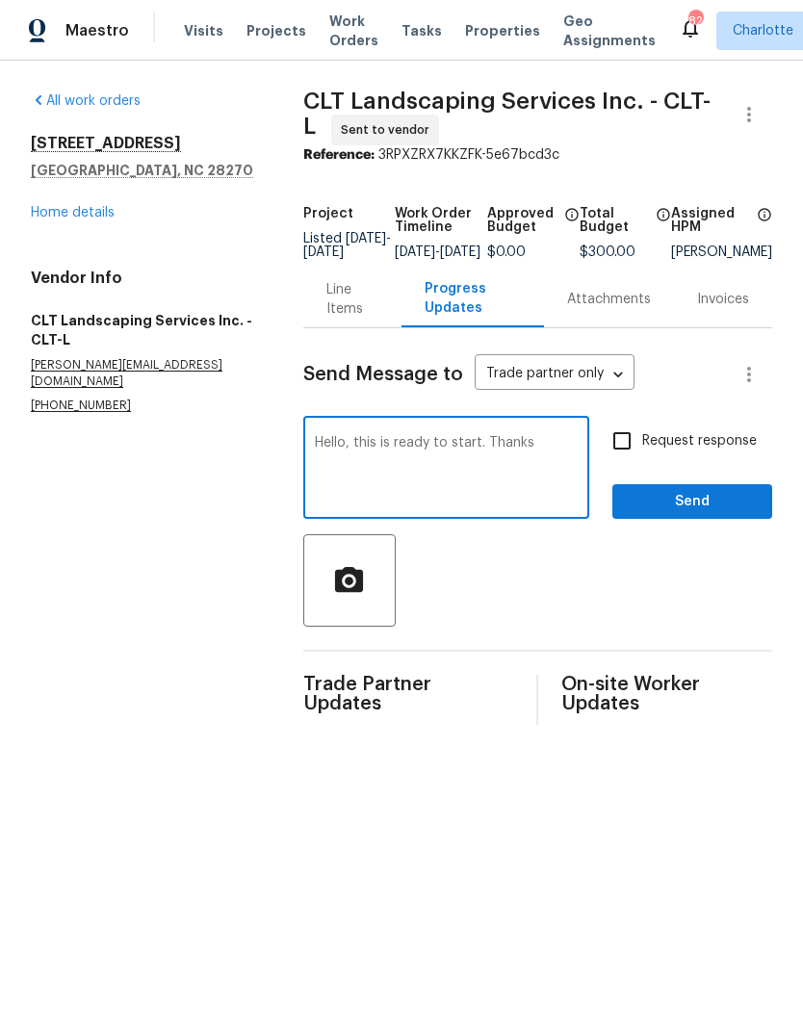
type textarea "Hello, this is ready to start. Thanks"
click at [636, 450] on input "Request response" at bounding box center [622, 441] width 40 height 40
checkbox input "true"
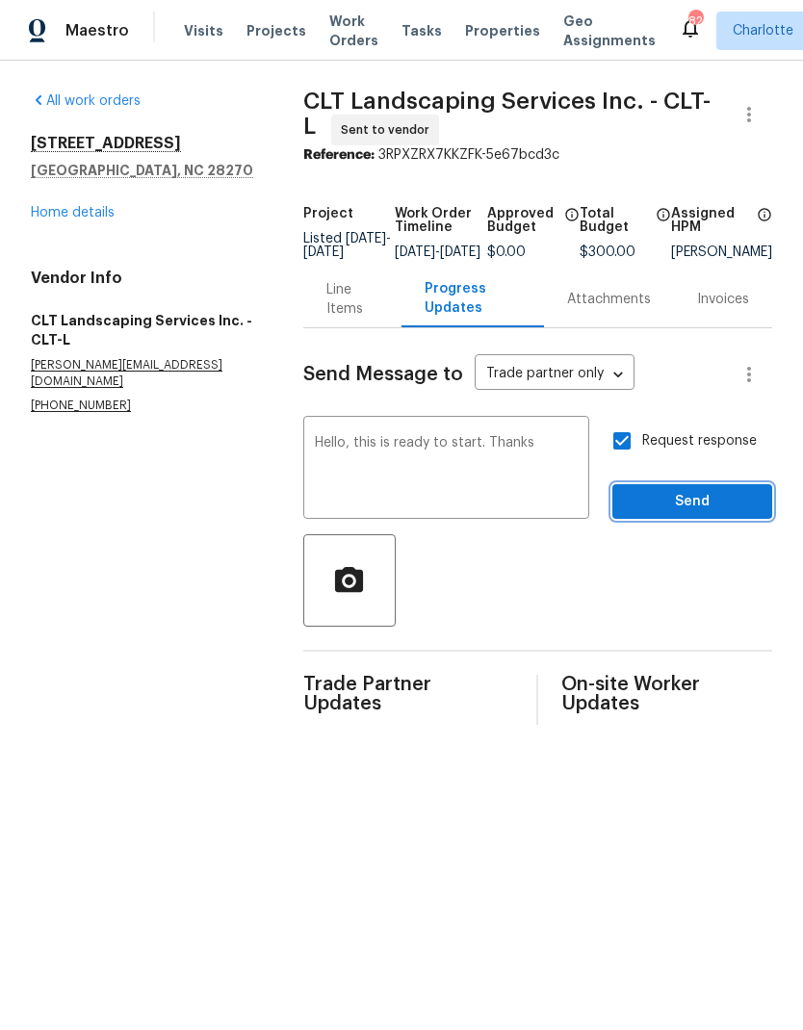
click at [714, 514] on span "Send" at bounding box center [692, 502] width 129 height 24
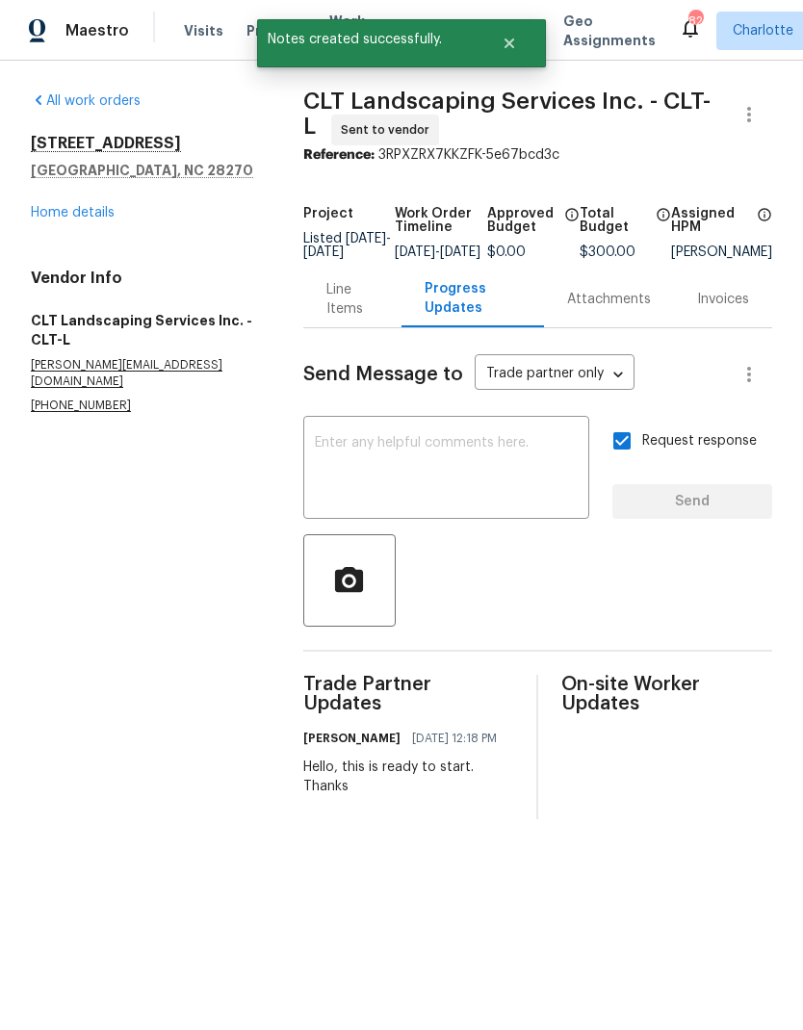
click at [54, 207] on link "Home details" at bounding box center [73, 212] width 84 height 13
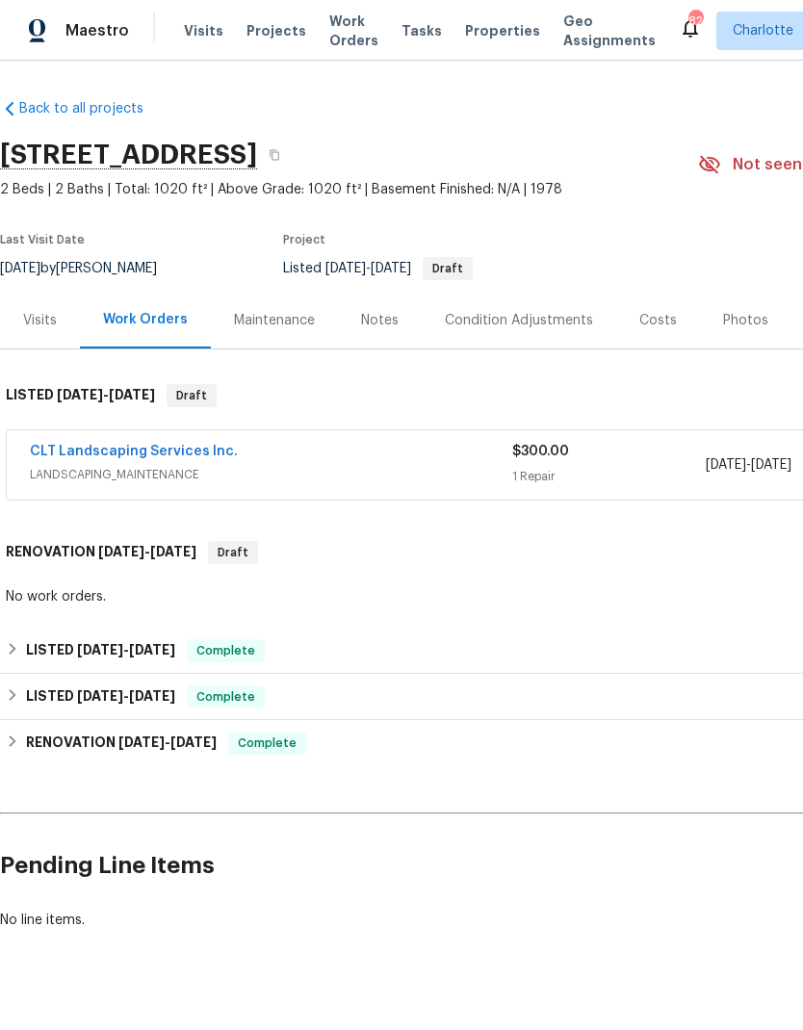
click at [68, 40] on div "Maestro" at bounding box center [64, 31] width 129 height 39
